Goal: Information Seeking & Learning: Learn about a topic

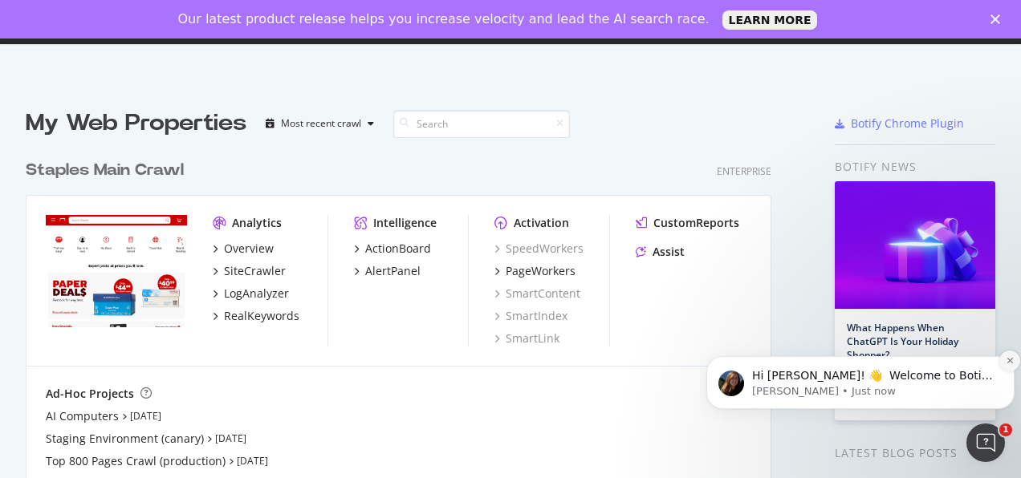
click at [1003, 358] on button "Dismiss notification" at bounding box center [1009, 361] width 21 height 21
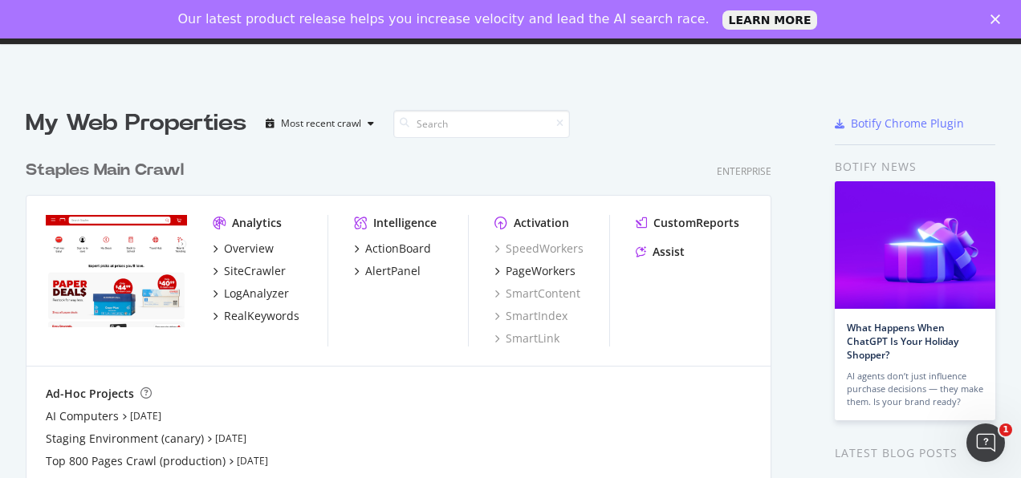
click at [997, 23] on icon "Close" at bounding box center [995, 19] width 10 height 10
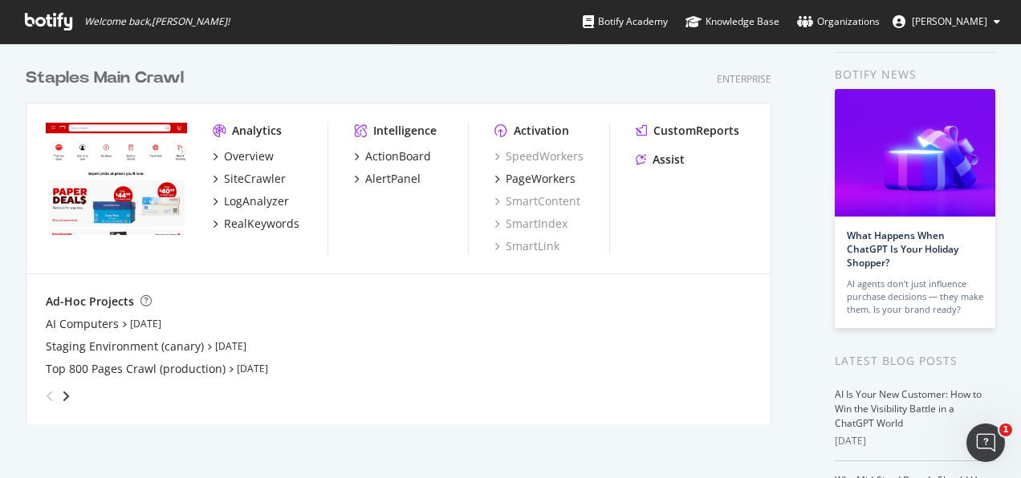
scroll to position [55, 0]
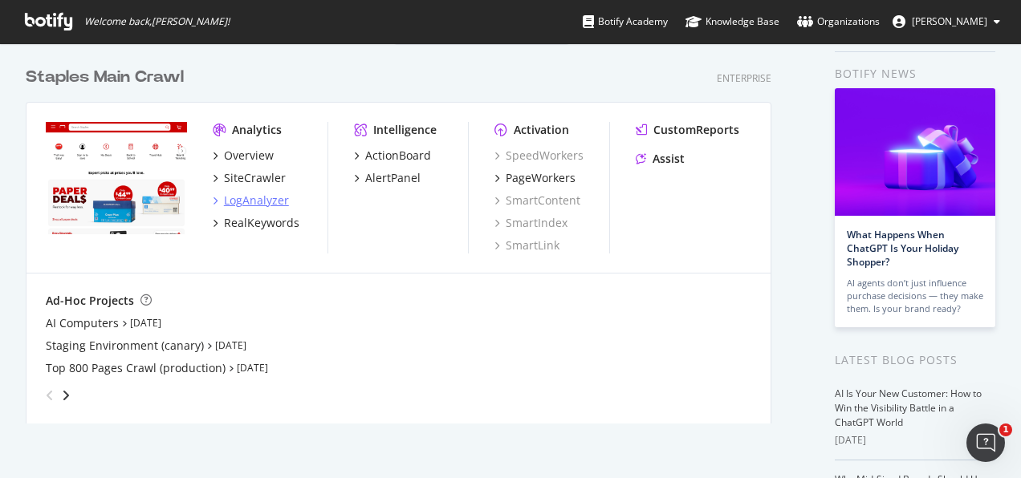
click at [265, 195] on div "LogAnalyzer" at bounding box center [256, 201] width 65 height 16
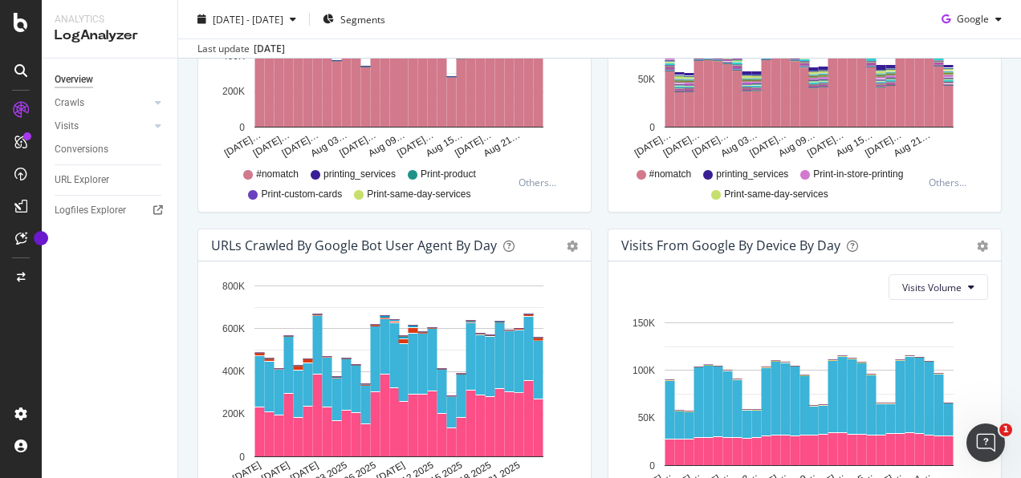
scroll to position [785, 0]
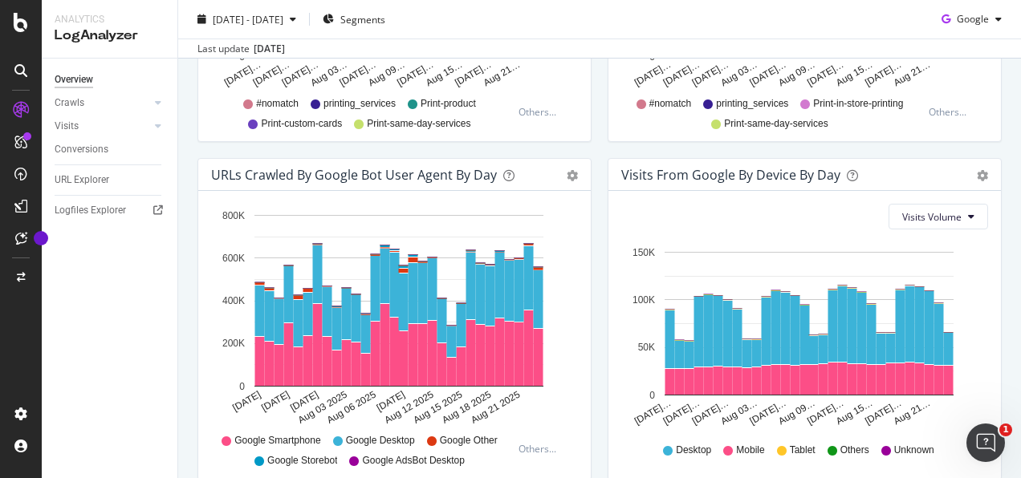
click at [150, 122] on div "Visits" at bounding box center [116, 126] width 123 height 23
click at [156, 127] on icon at bounding box center [158, 126] width 6 height 10
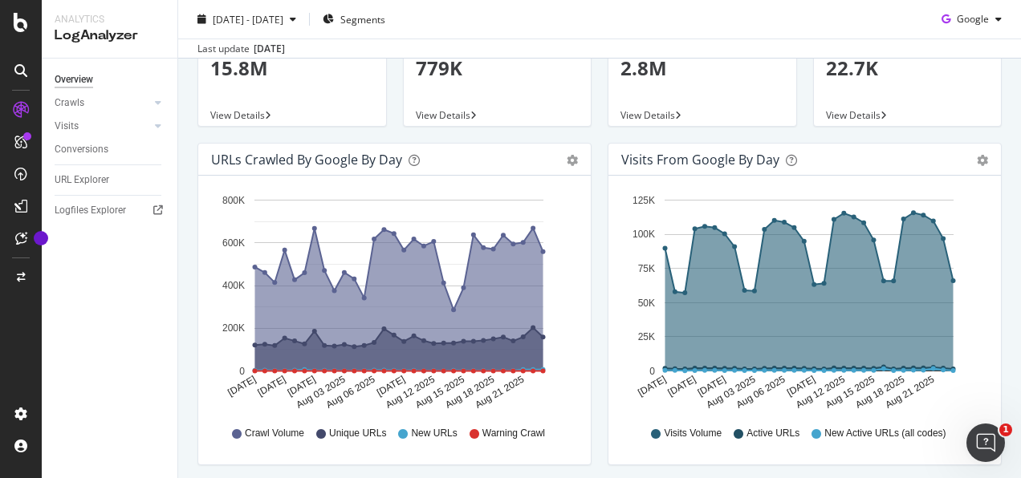
scroll to position [0, 0]
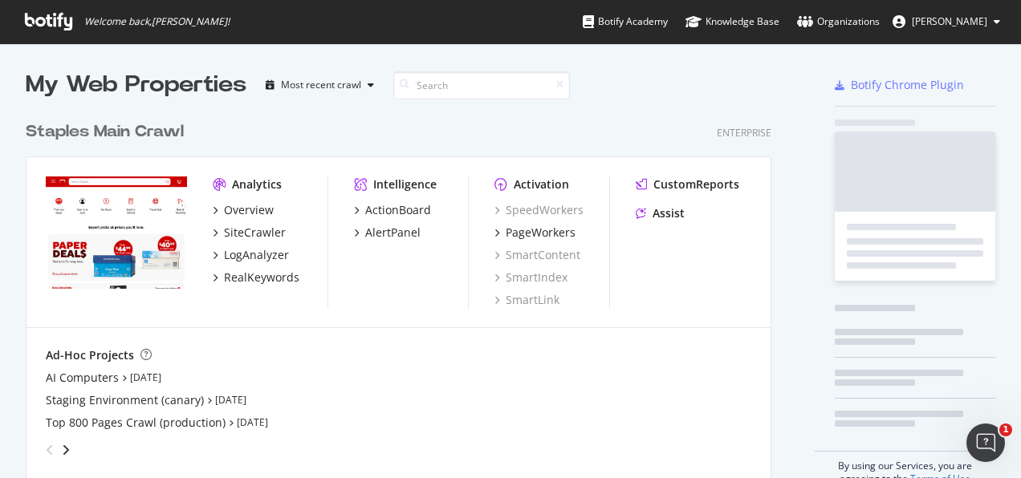
scroll to position [465, 996]
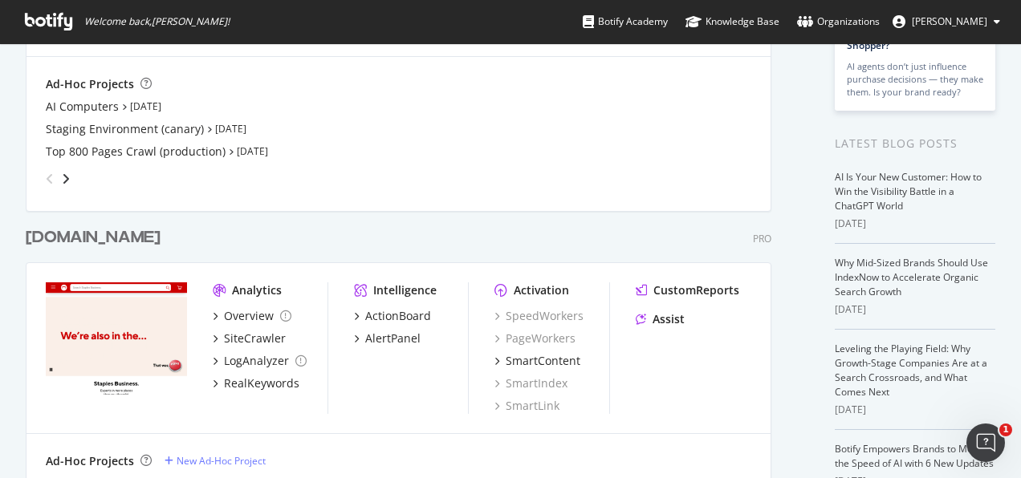
scroll to position [274, 0]
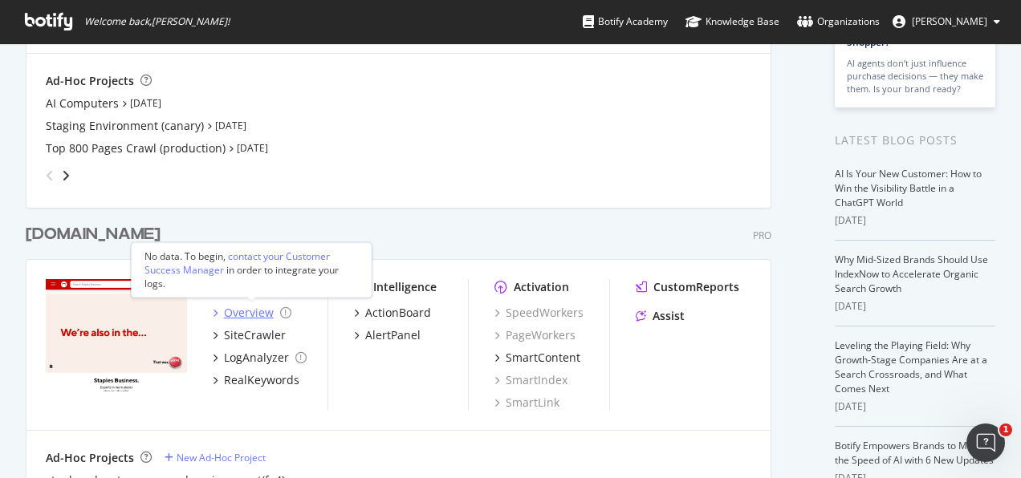
click at [250, 311] on div "Overview" at bounding box center [249, 313] width 50 height 16
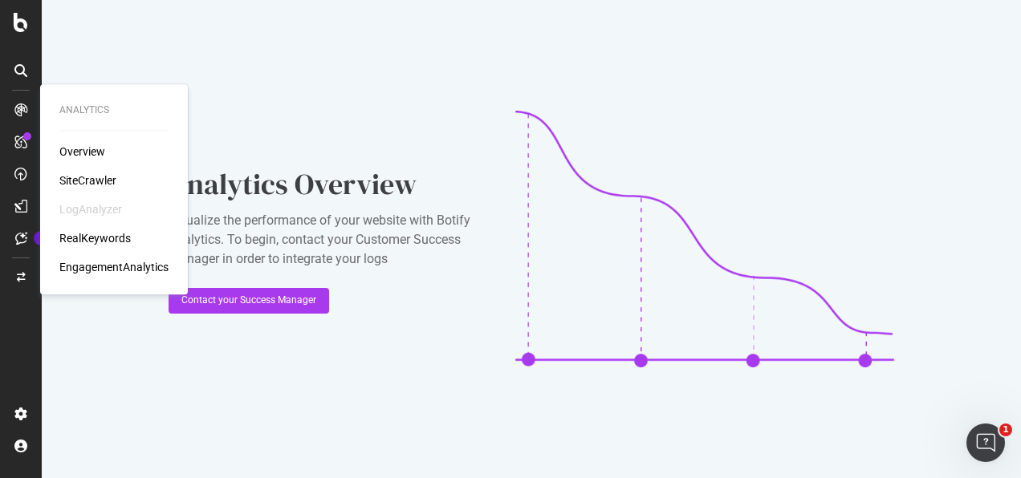
click at [88, 176] on div "SiteCrawler" at bounding box center [87, 181] width 57 height 16
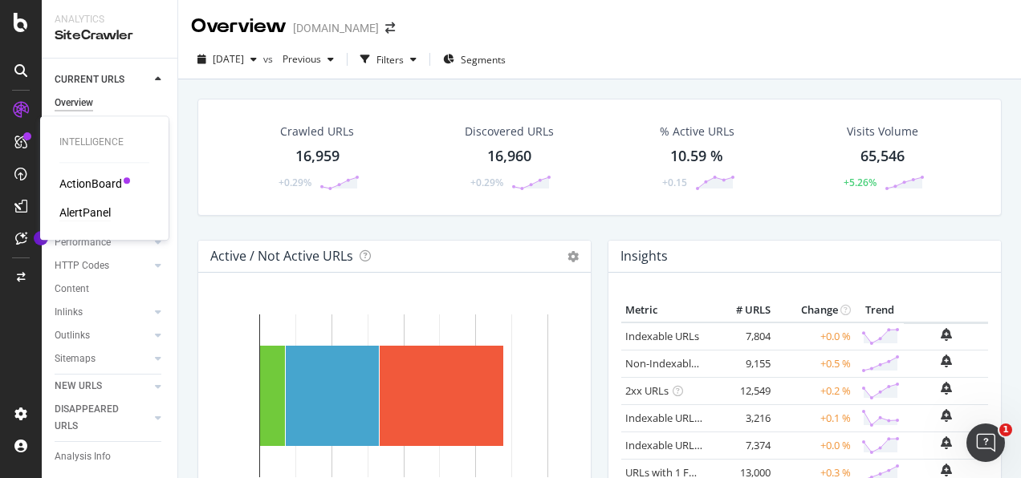
click at [84, 213] on div "AlertPanel" at bounding box center [84, 213] width 51 height 16
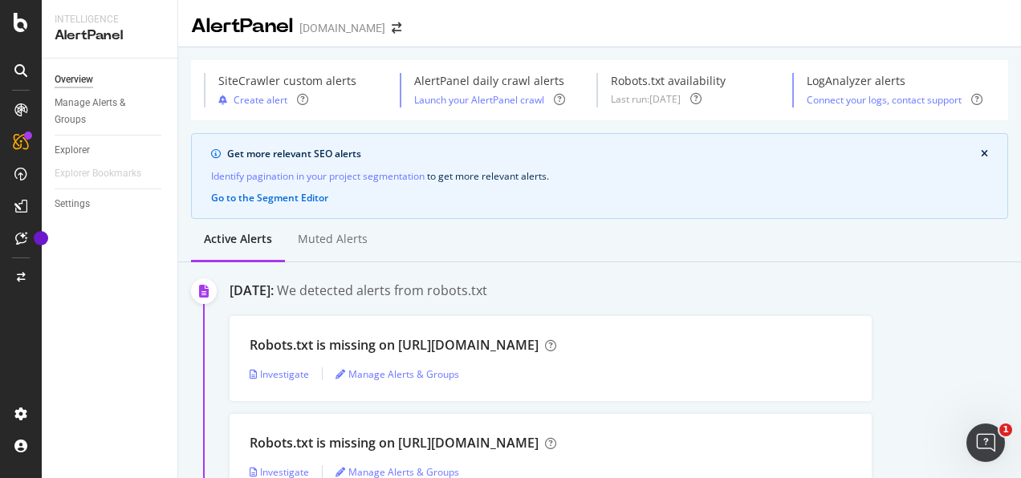
click at [98, 315] on div "Overview Manage Alerts & Groups Explorer Explorer Bookmarks Settings" at bounding box center [110, 269] width 136 height 420
click at [76, 88] on div "Overview" at bounding box center [116, 79] width 123 height 23
click at [67, 82] on div "Overview" at bounding box center [74, 79] width 39 height 17
click at [18, 18] on icon at bounding box center [21, 22] width 14 height 19
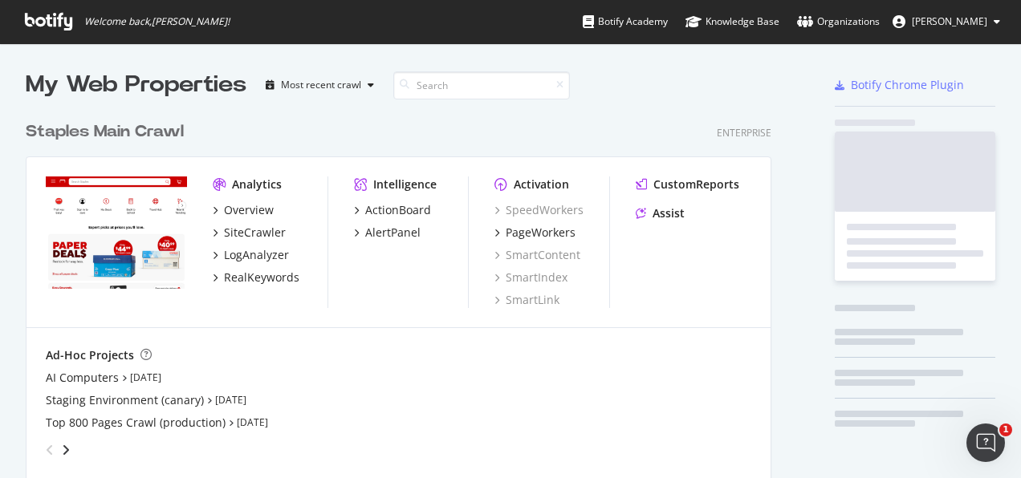
scroll to position [465, 996]
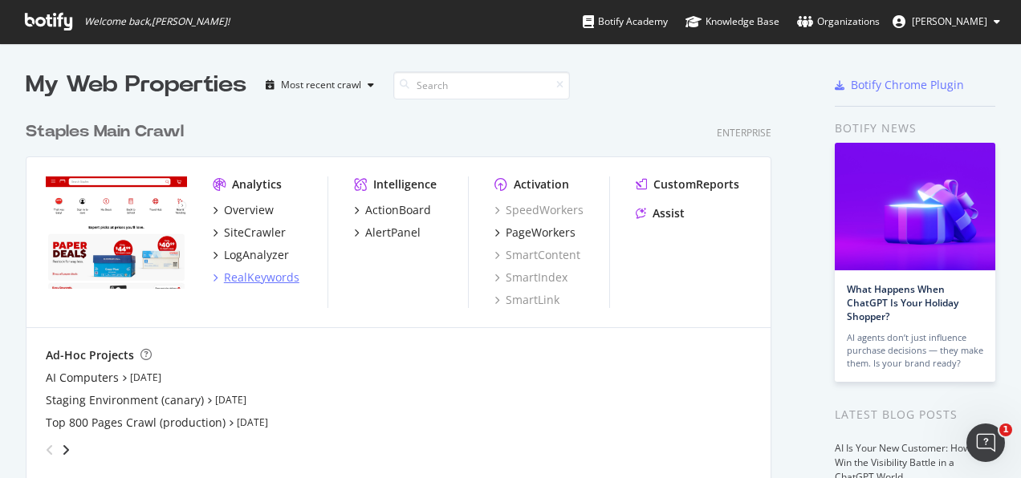
click at [272, 281] on div "RealKeywords" at bounding box center [261, 278] width 75 height 16
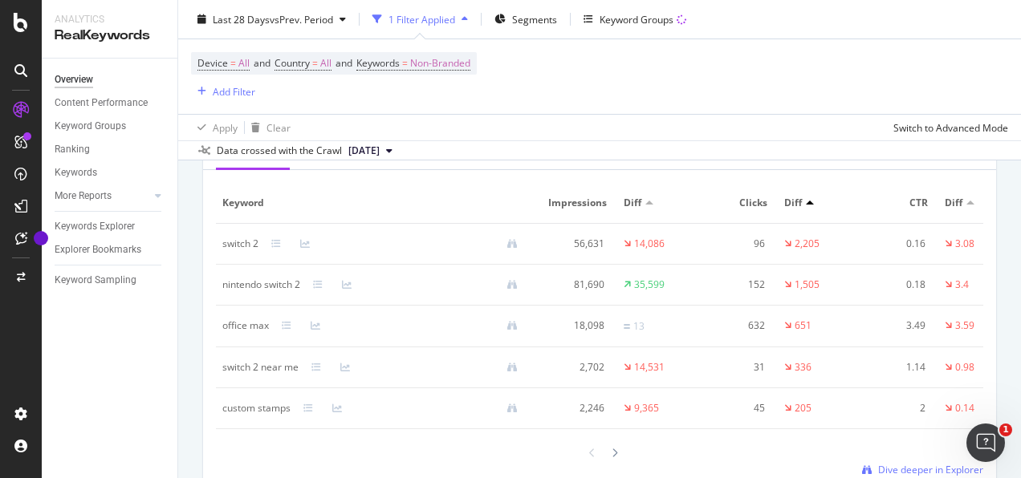
scroll to position [1981, 0]
click at [889, 69] on div "Device = All and Country = All and Keywords = Non-Branded Add Filter" at bounding box center [599, 76] width 817 height 75
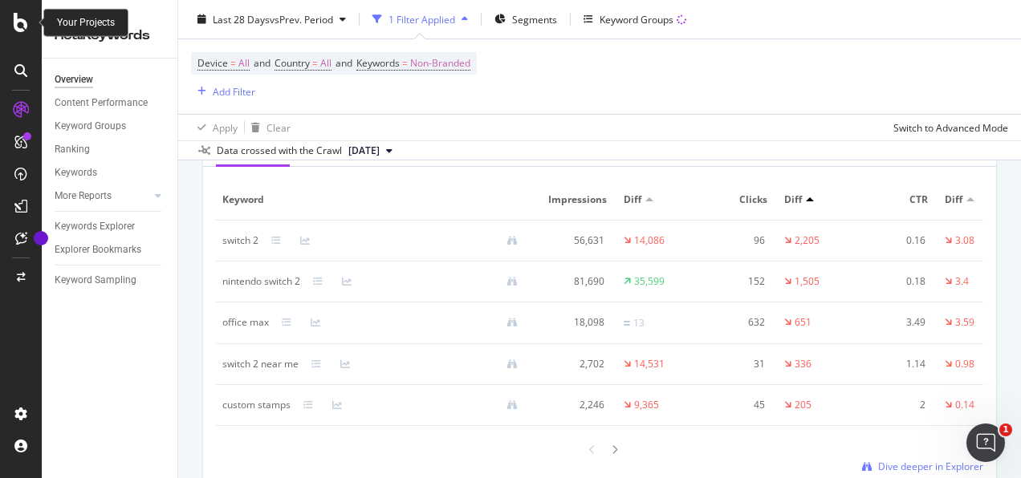
click at [20, 19] on icon at bounding box center [21, 22] width 14 height 19
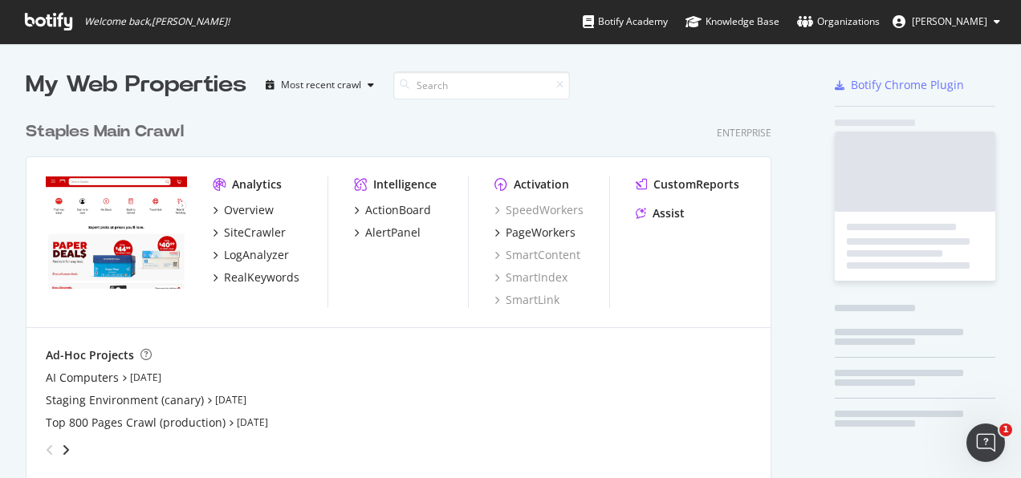
scroll to position [465, 996]
